Goal: Information Seeking & Learning: Learn about a topic

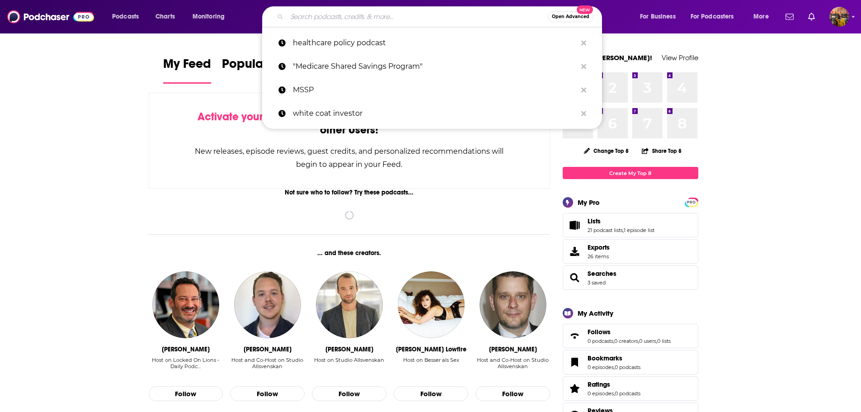
click at [302, 19] on input "Search podcasts, credits, & more..." at bounding box center [417, 16] width 261 height 14
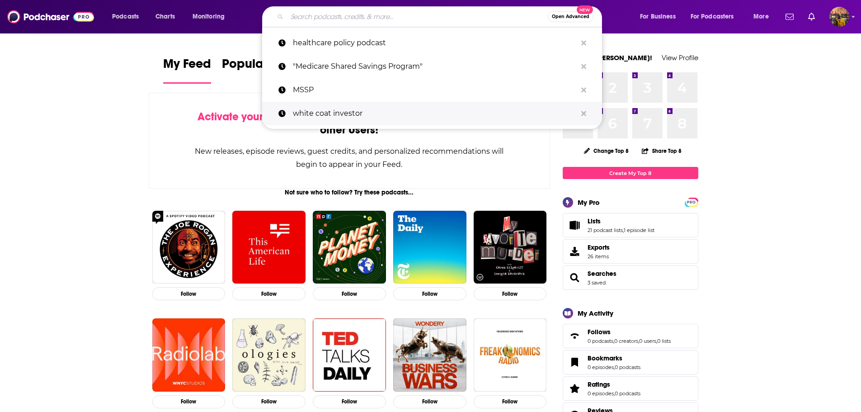
click at [319, 112] on p "white coat investor" at bounding box center [435, 113] width 284 height 23
type input "white coat investor"
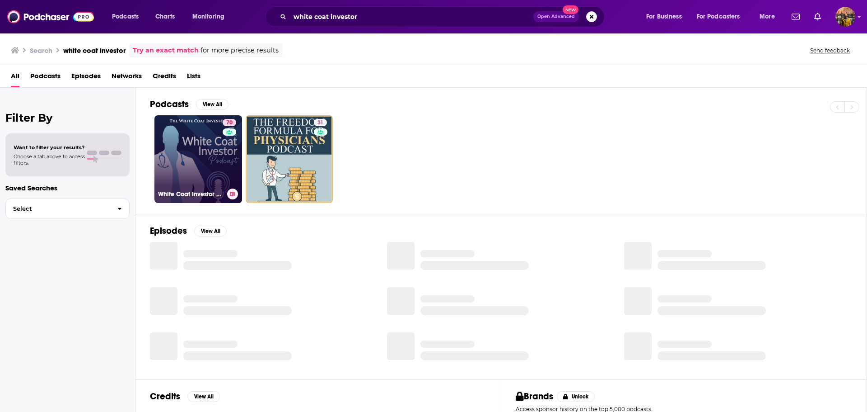
click at [205, 146] on link "70 White Coat Investor Podcast" at bounding box center [198, 159] width 88 height 88
